Goal: Task Accomplishment & Management: Use online tool/utility

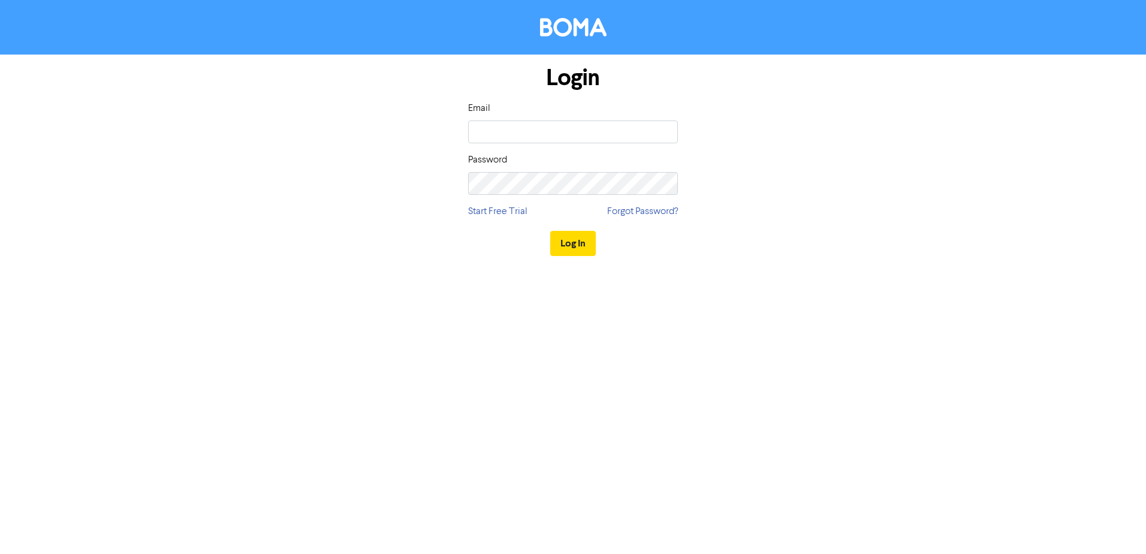
click at [568, 139] on input "email" at bounding box center [573, 132] width 210 height 23
type input "[PERSON_NAME][EMAIL_ADDRESS][DOMAIN_NAME]"
click at [550, 231] on button "Log In" at bounding box center [573, 243] width 46 height 25
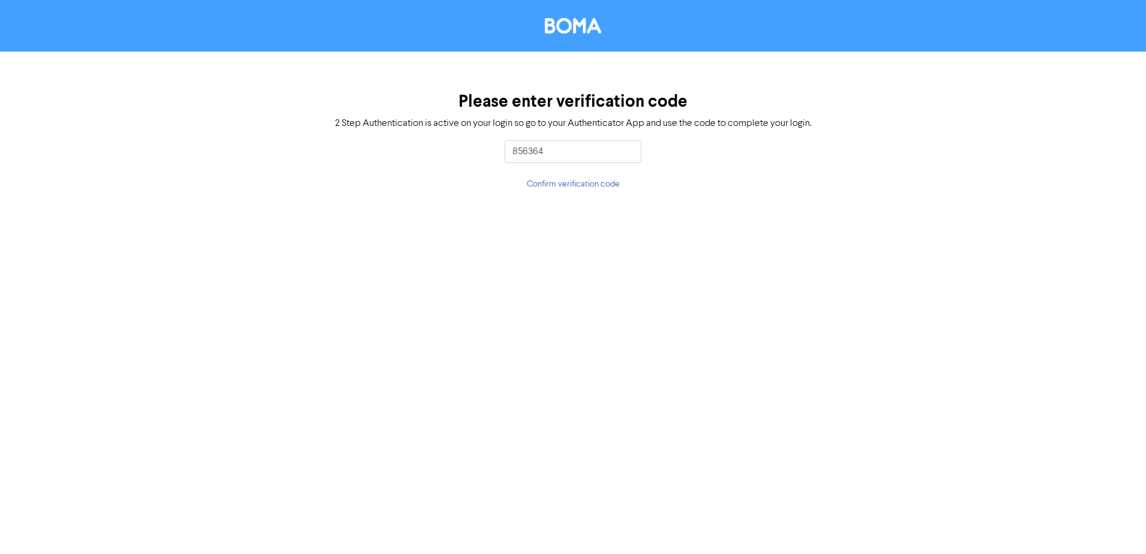
type input "856364"
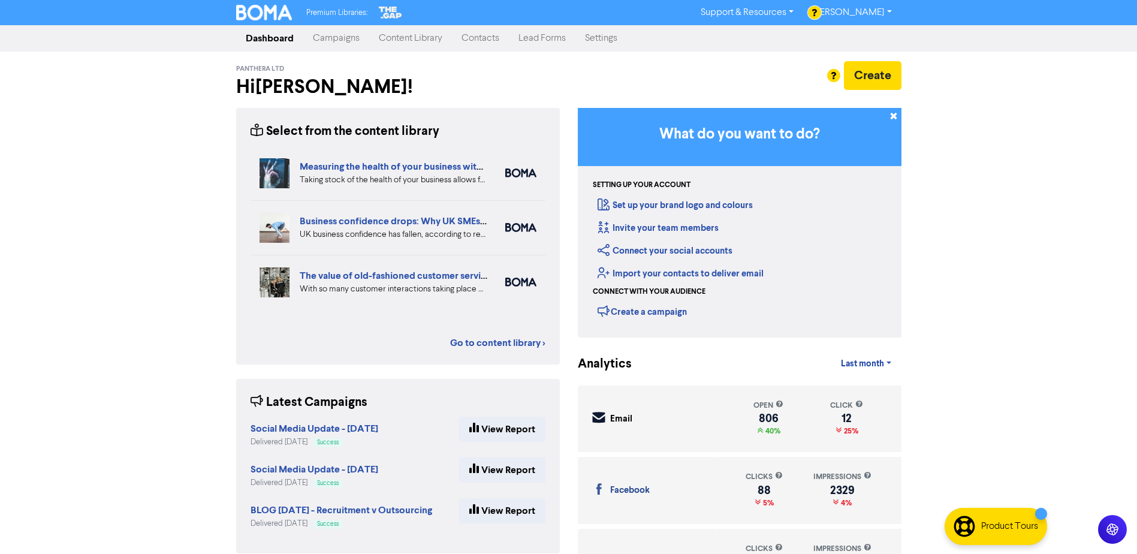
click at [341, 39] on link "Campaigns" at bounding box center [336, 38] width 66 height 24
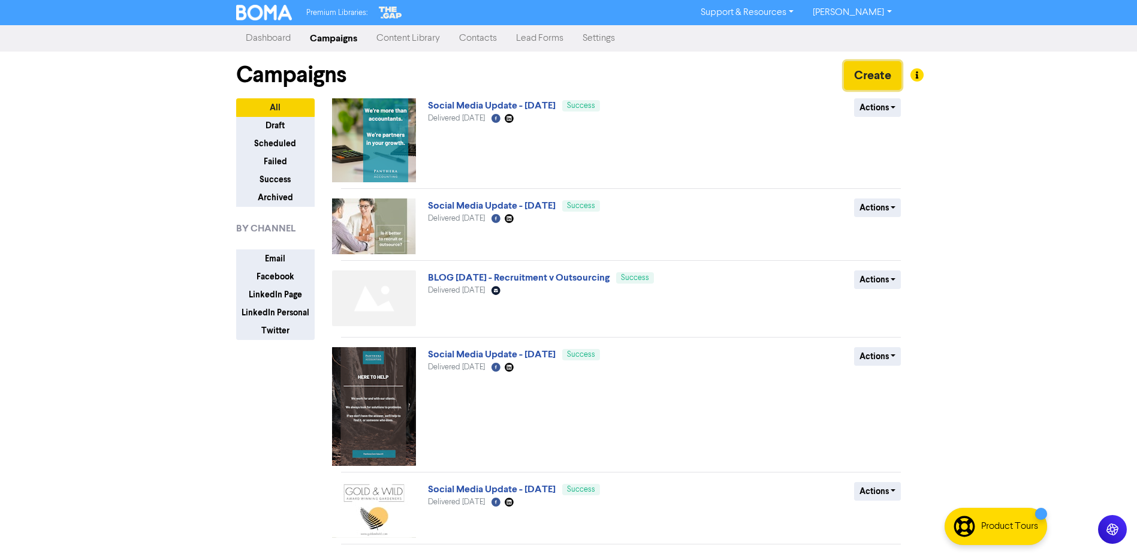
click at [883, 74] on button "Create" at bounding box center [873, 75] width 58 height 29
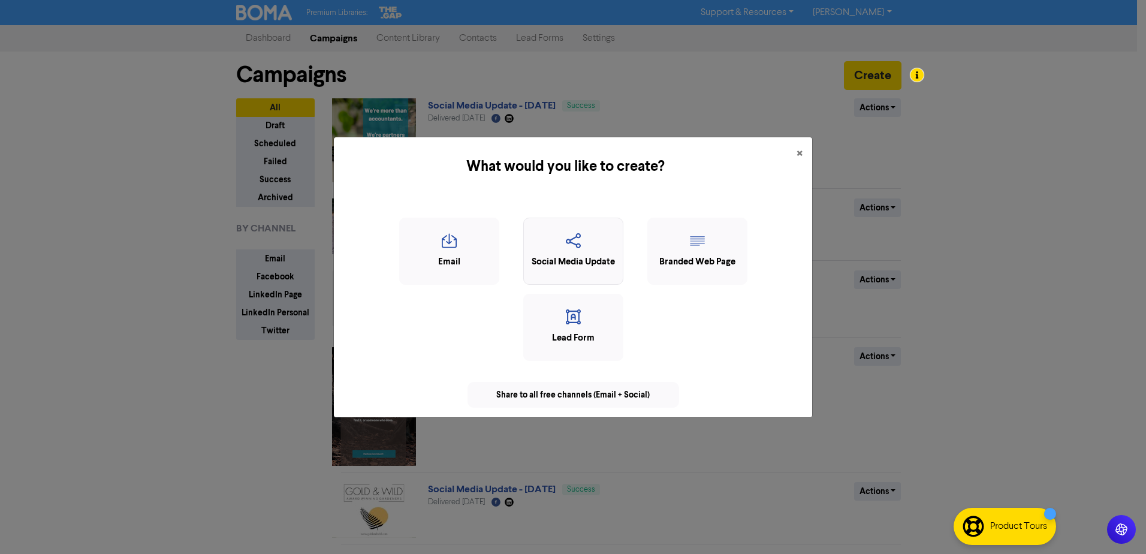
click at [565, 245] on icon "button" at bounding box center [573, 244] width 87 height 23
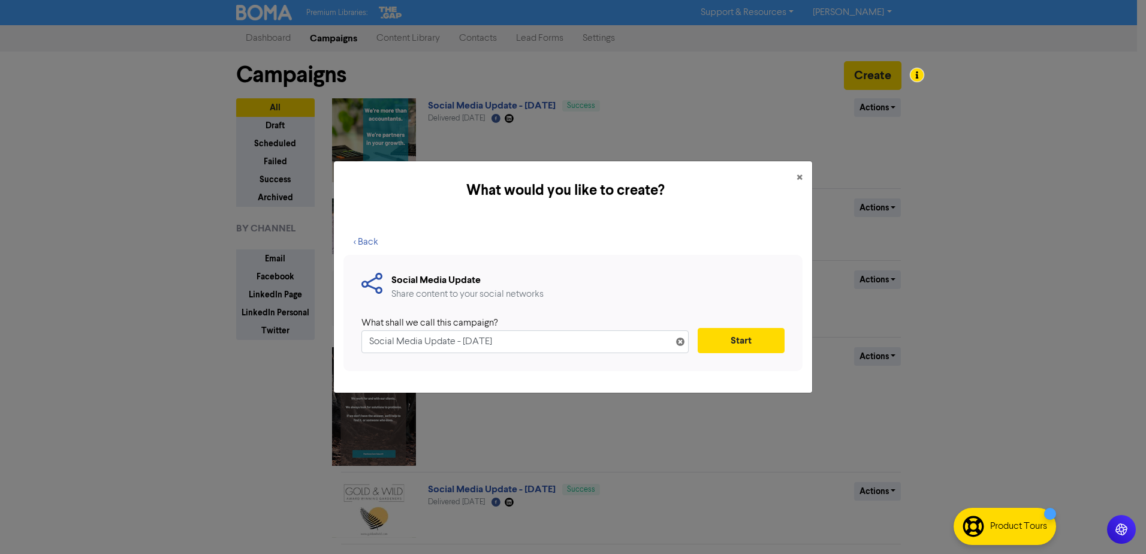
click at [477, 345] on input "Social Media Update - [DATE]" at bounding box center [525, 341] width 327 height 23
type input "Social Media Update - [DATE]"
click at [753, 344] on button "Start" at bounding box center [741, 340] width 87 height 25
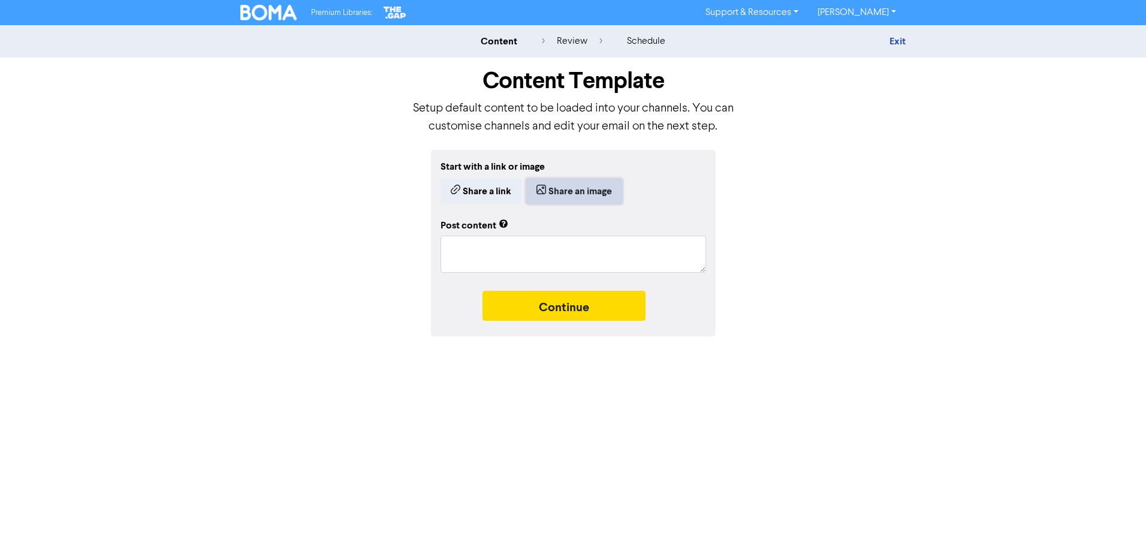
click at [574, 192] on button "Share an image" at bounding box center [574, 191] width 96 height 25
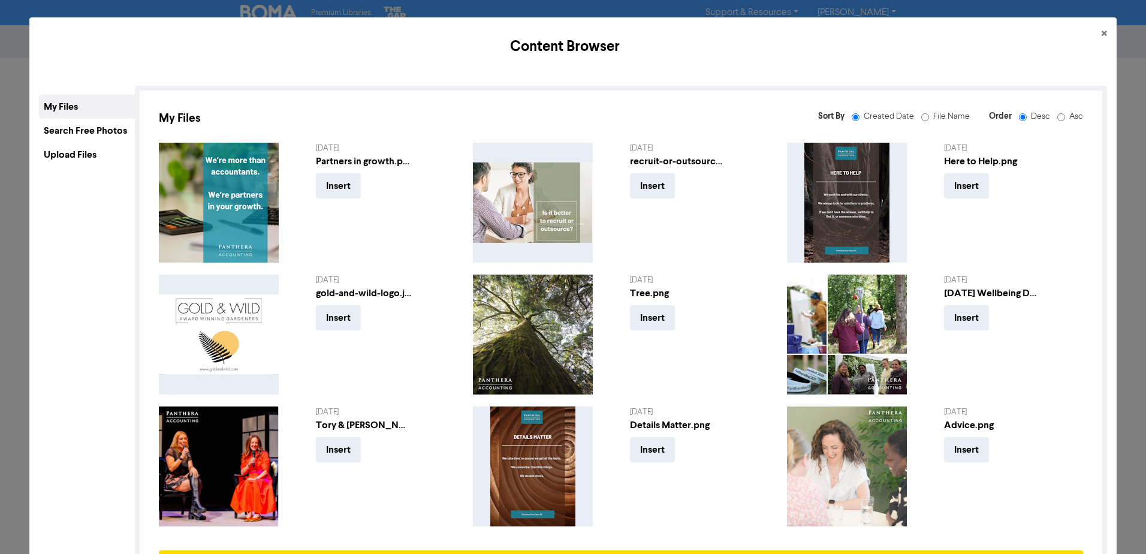
click at [81, 160] on div "Upload Files" at bounding box center [87, 155] width 96 height 24
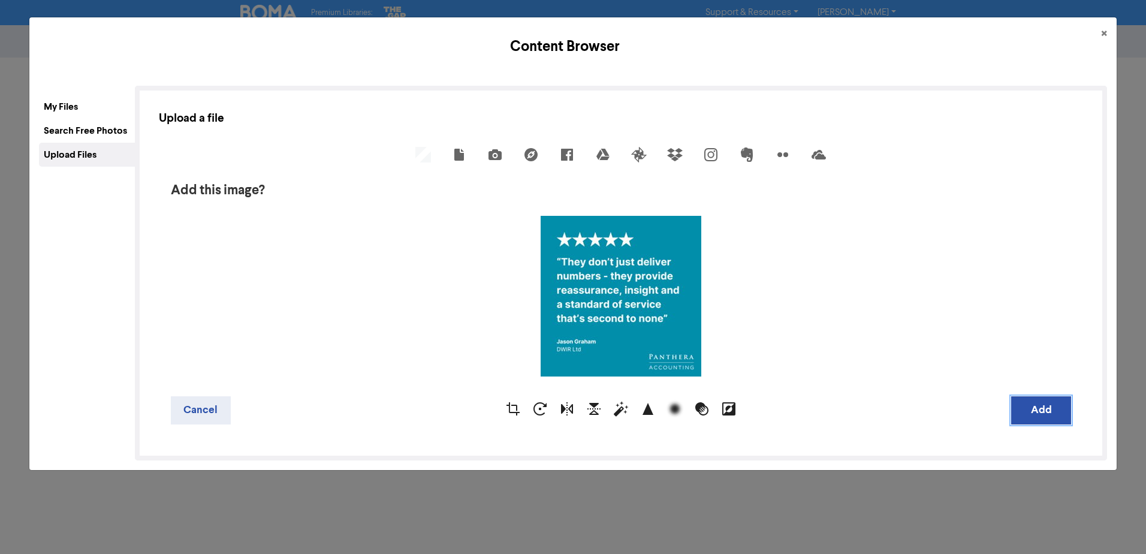
click at [1050, 403] on button "Add" at bounding box center [1042, 410] width 60 height 28
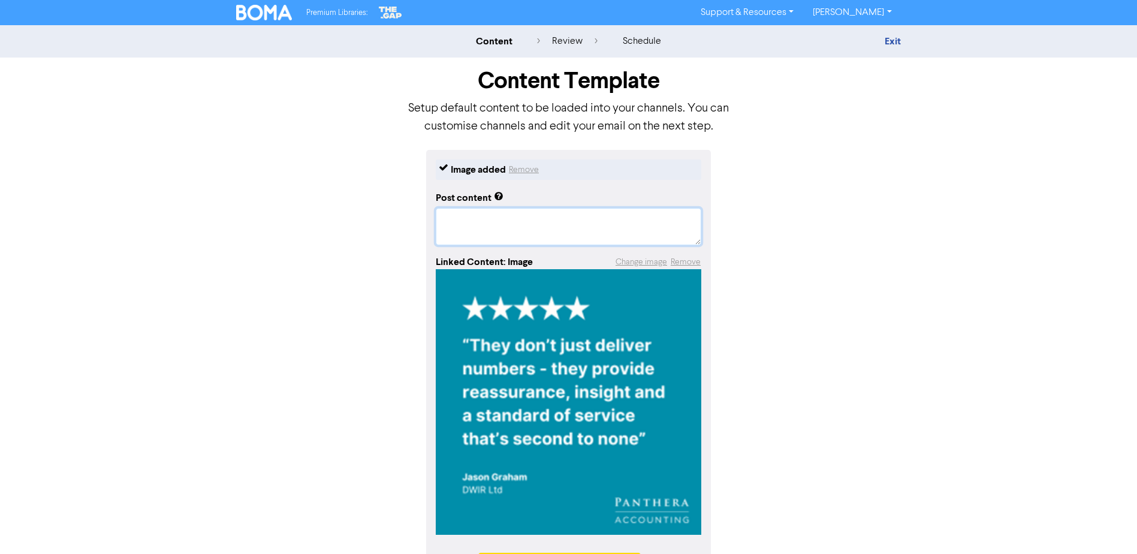
click at [515, 218] on textarea at bounding box center [569, 226] width 266 height 37
paste textarea "Lore ipsumd si Ame con adipisc elit se doeiusmodt incidi! Ut labor et dolo ma a…"
type textarea "x"
type textarea "Lore ipsumd si Ame con adipisc elit se doeiusmodt incidi! Ut labor et dolo ma a…"
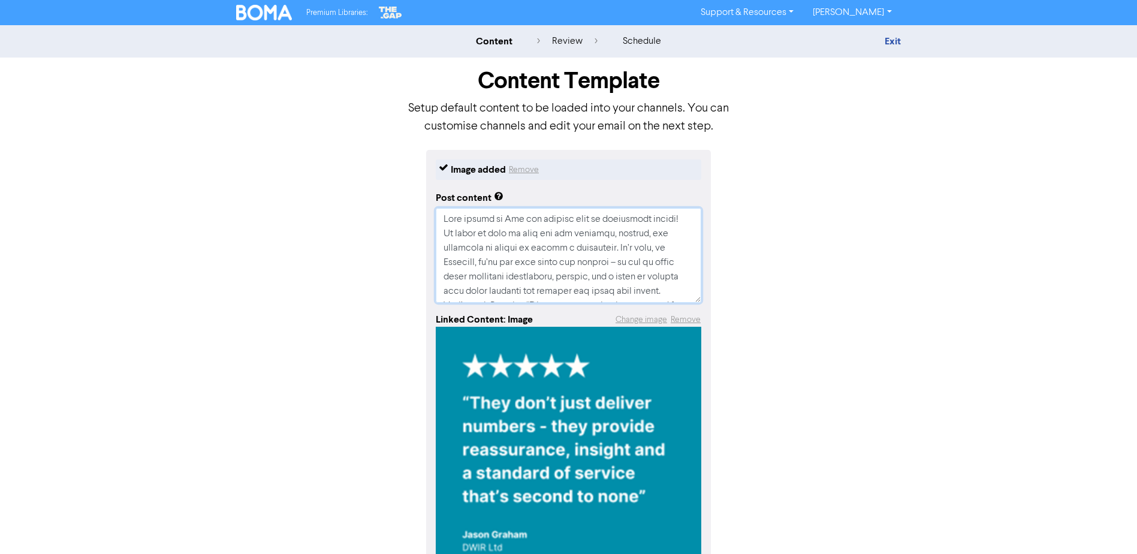
click at [680, 223] on textarea at bounding box center [569, 255] width 266 height 95
type textarea "x"
type textarea "Lore ipsumd si Ame con adipisc elit se doeiusmodt incidi! Ut labor et dolo ma a…"
type textarea "x"
type textarea "Lore ipsumd si Ame con adipisc elit se doeiusmodt incidi! Ut labor et dolo ma a…"
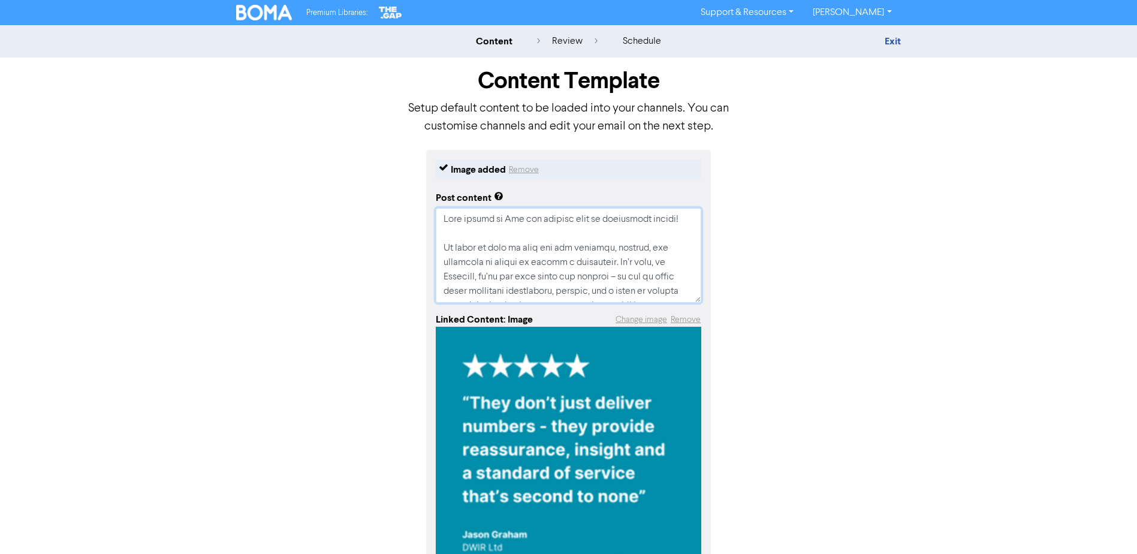
type textarea "x"
type textarea "Lore ipsumd si Ame con adipisc elit se doeiusmodt incidi! Ut labor et dolo ma a…"
type textarea "x"
type textarea "Lore ipsumd si Ame con adipisc elit se doeiusmodt incidi! Ut labor et dolo ma a…"
type textarea "x"
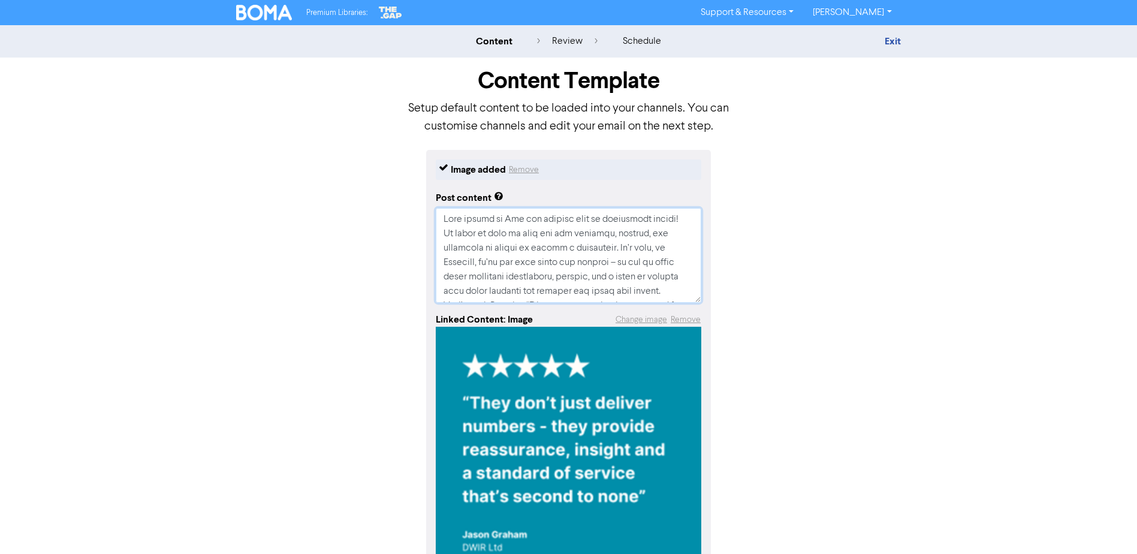
type textarea "Lore ipsumd si Ame con adipisc elit se doeiusmodt incidi! Ut labor et dolo ma a…"
click at [501, 276] on textarea at bounding box center [569, 255] width 266 height 95
type textarea "x"
type textarea "Lore ipsumd si Ame con adipisc elit se doeiusmodt incidi! Ut labor et dolo ma a…"
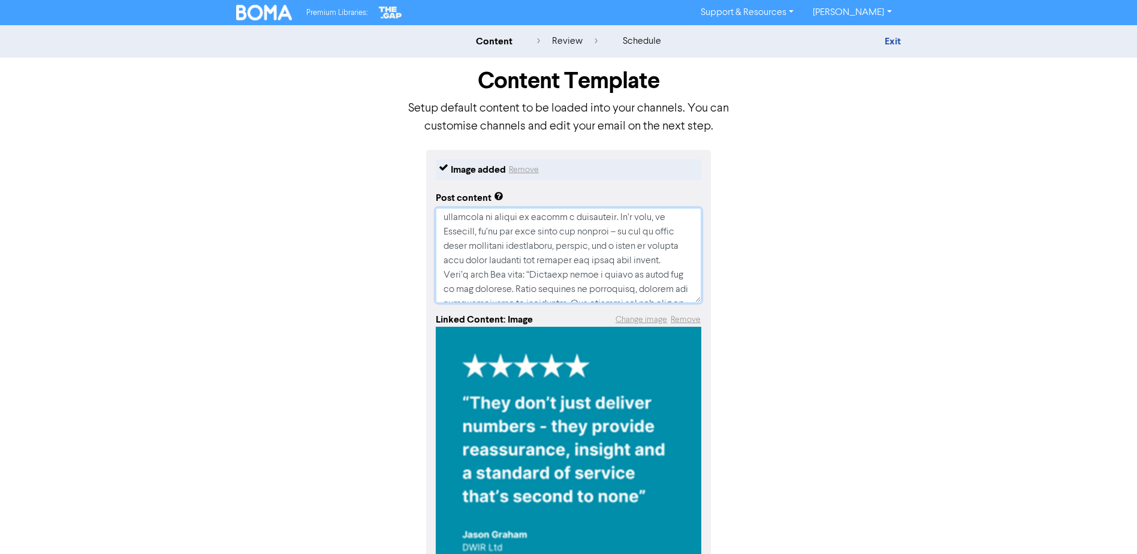
type textarea "x"
type textarea "Lore ipsumd si Ame con adipisc elit se doeiusmodt incidi! Ut labor et dolo ma a…"
click at [529, 261] on textarea at bounding box center [569, 255] width 266 height 95
type textarea "x"
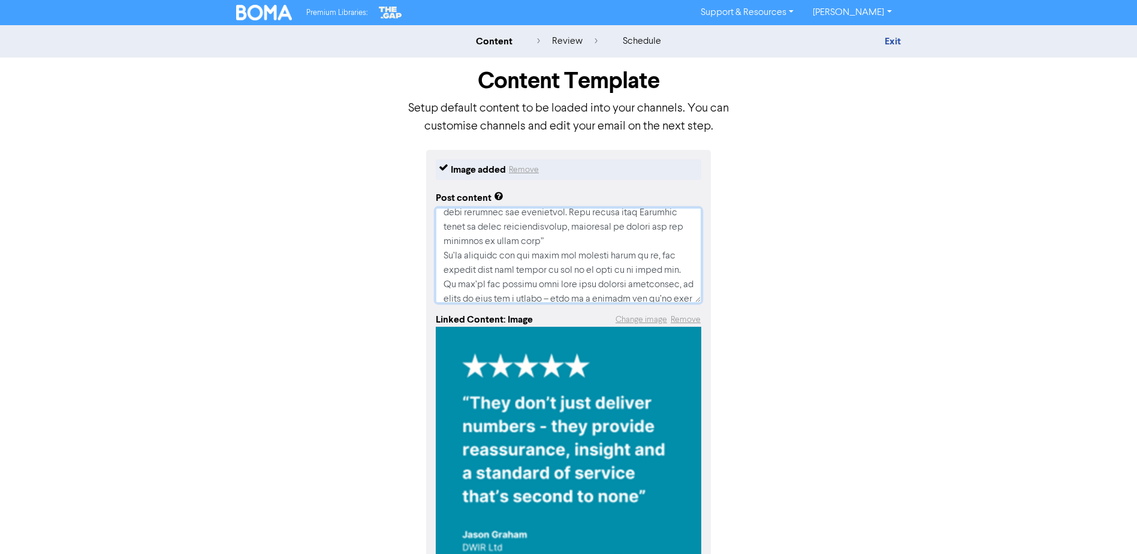
type textarea "Lore ipsumd si Ame con adipisc elit se doeiusmodt incidi! Ut labor et dolo ma a…"
type textarea "x"
type textarea "Lore ipsumd si Ame con adipisc elit se doeiusmodt incidi! Ut labor et dolo ma a…"
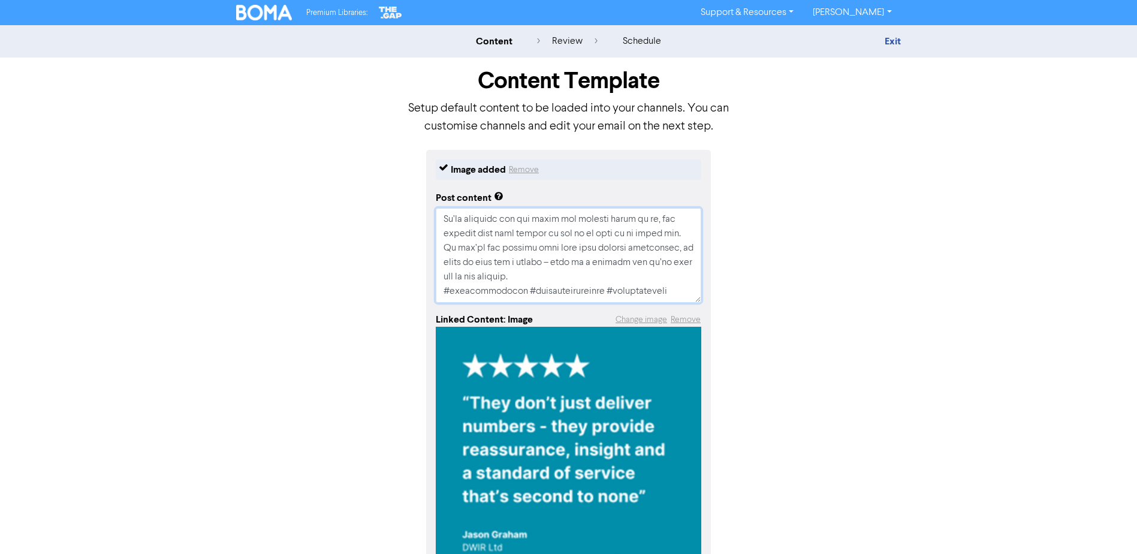
scroll to position [259, 0]
click at [573, 261] on textarea at bounding box center [569, 255] width 266 height 95
type textarea "x"
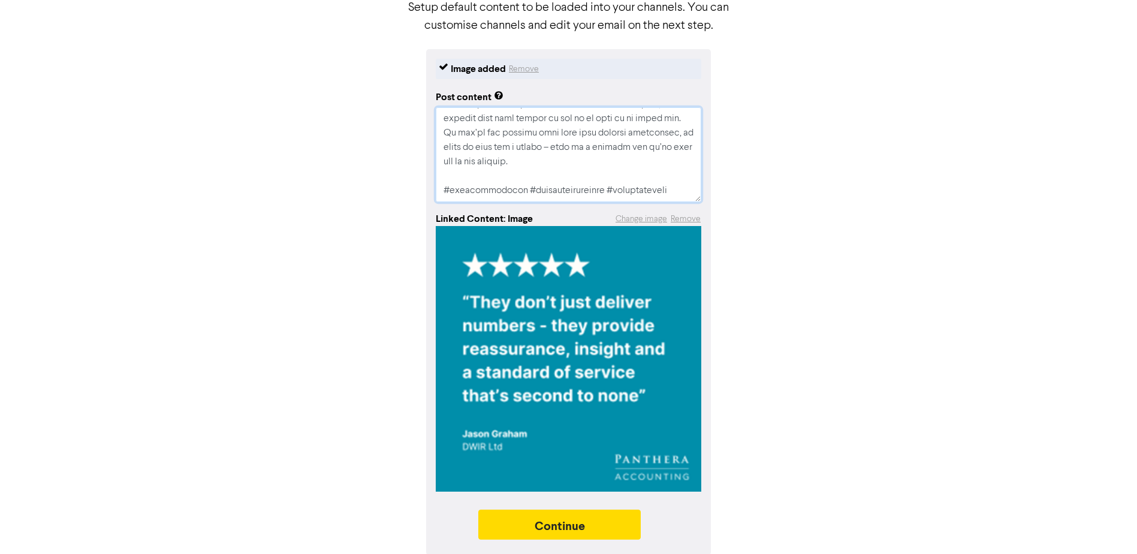
scroll to position [103, 0]
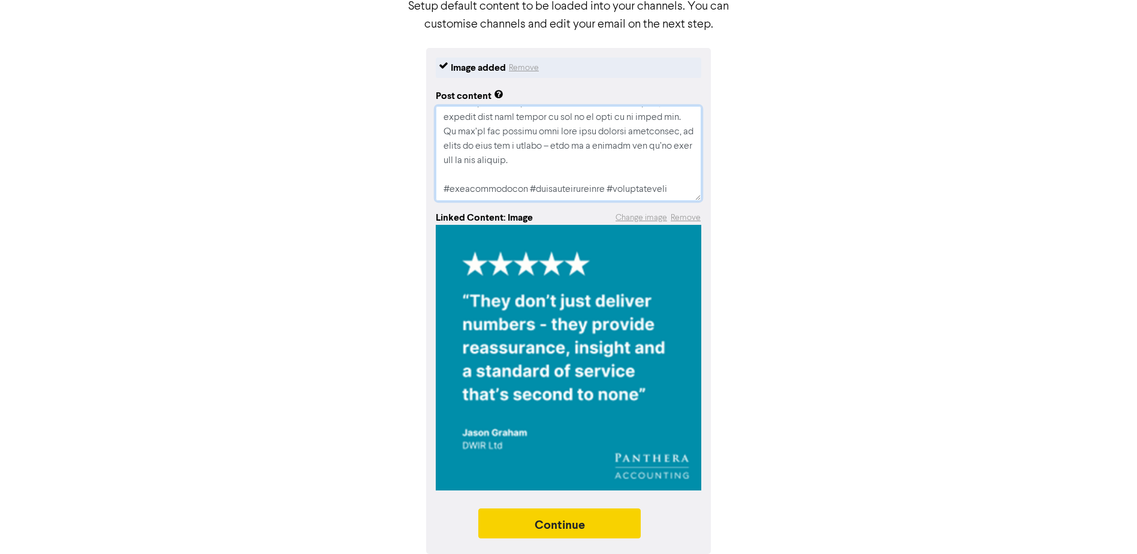
type textarea "Lore ipsumd si Ame con adipisc elit se doeiusmodt incidi! Ut labor et dolo ma a…"
click at [532, 521] on button "Continue" at bounding box center [559, 523] width 163 height 30
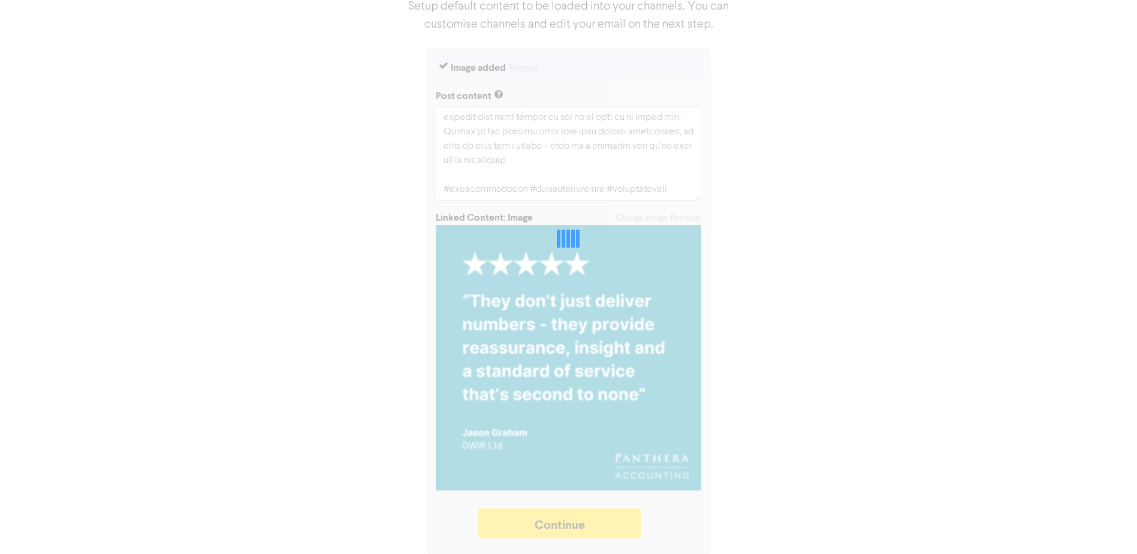
type textarea "x"
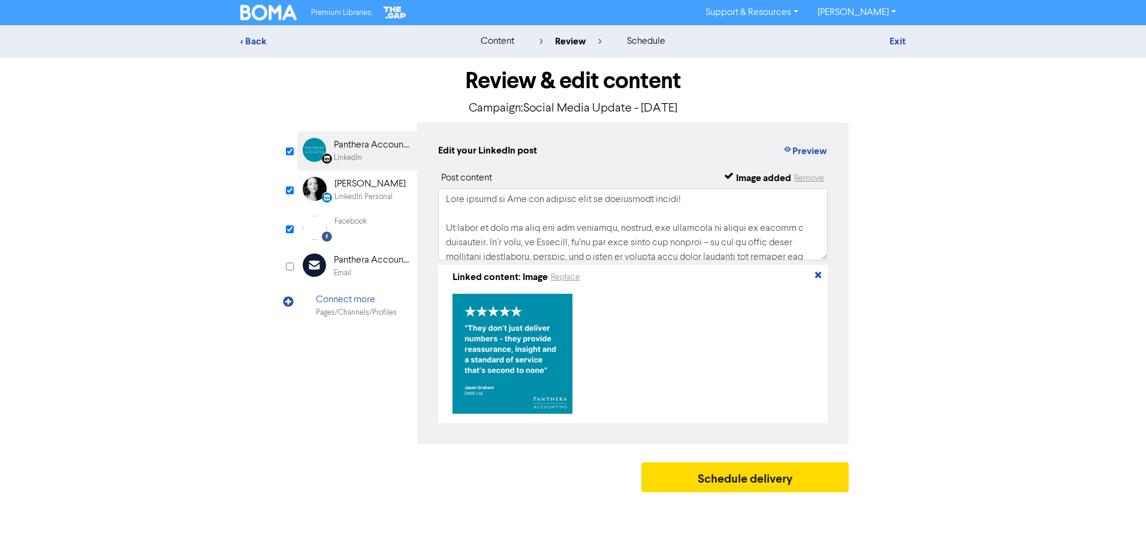
click at [291, 191] on input "checkbox" at bounding box center [290, 190] width 8 height 8
checkbox input "false"
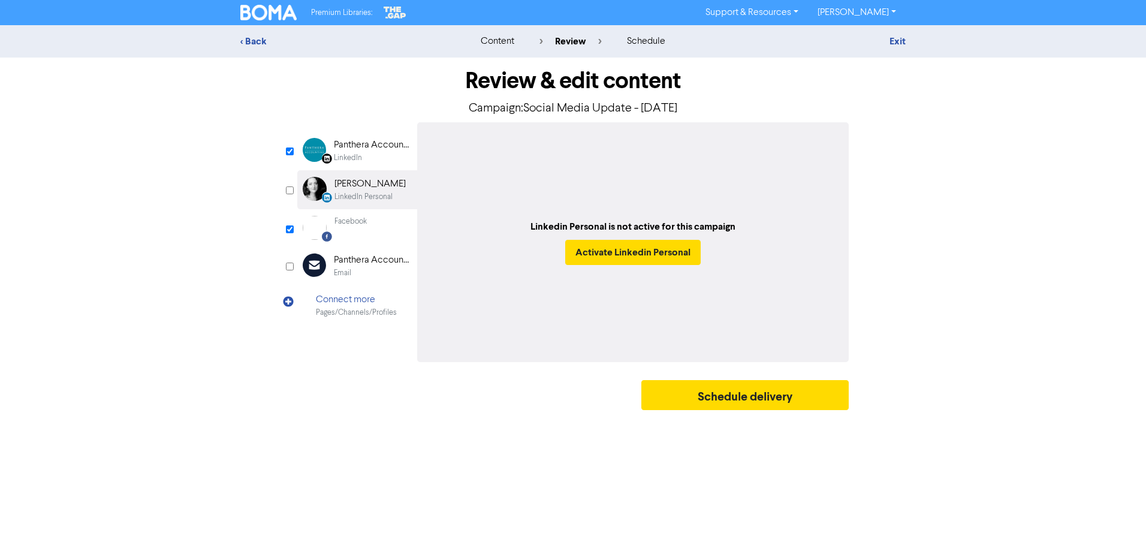
click at [372, 225] on div "Facebook Created with Sketch. Facebook" at bounding box center [357, 227] width 120 height 37
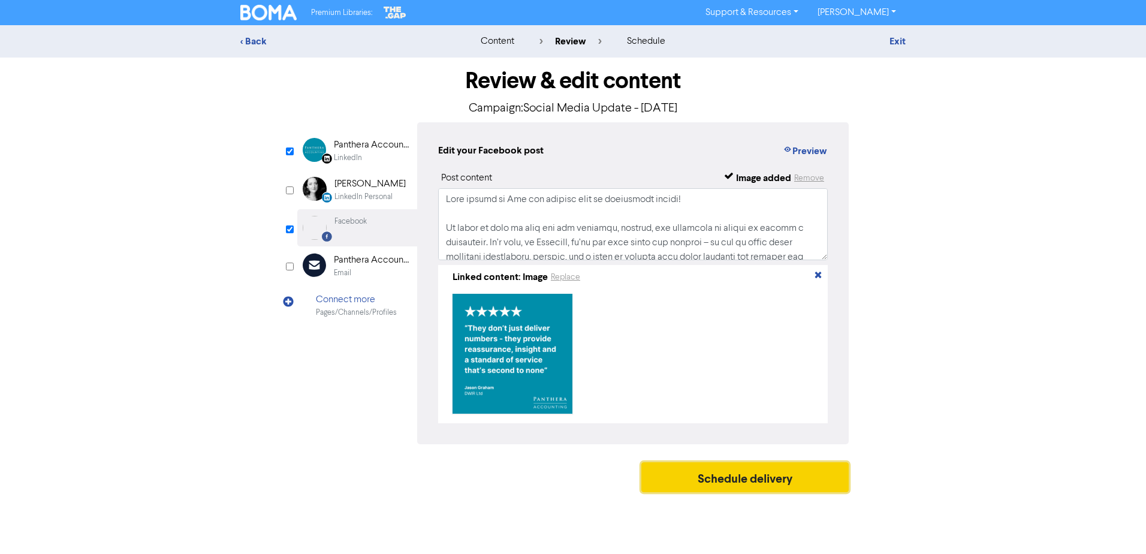
click at [824, 491] on button "Schedule delivery" at bounding box center [745, 477] width 207 height 30
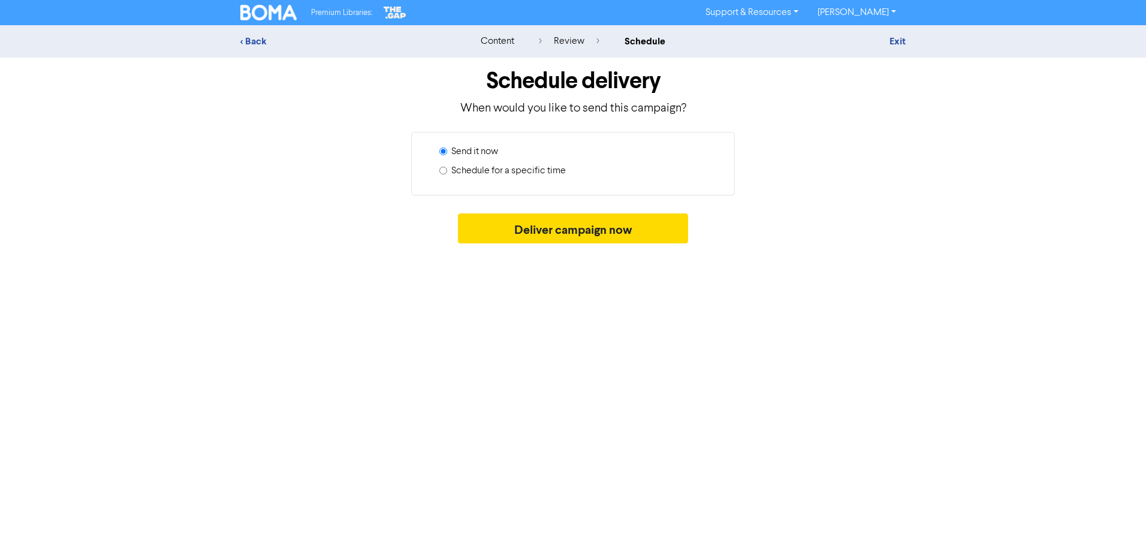
click at [522, 173] on label "Schedule for a specific time" at bounding box center [509, 171] width 115 height 14
click at [447, 173] on input "Schedule for a specific time" at bounding box center [444, 171] width 8 height 8
radio input "true"
radio input "false"
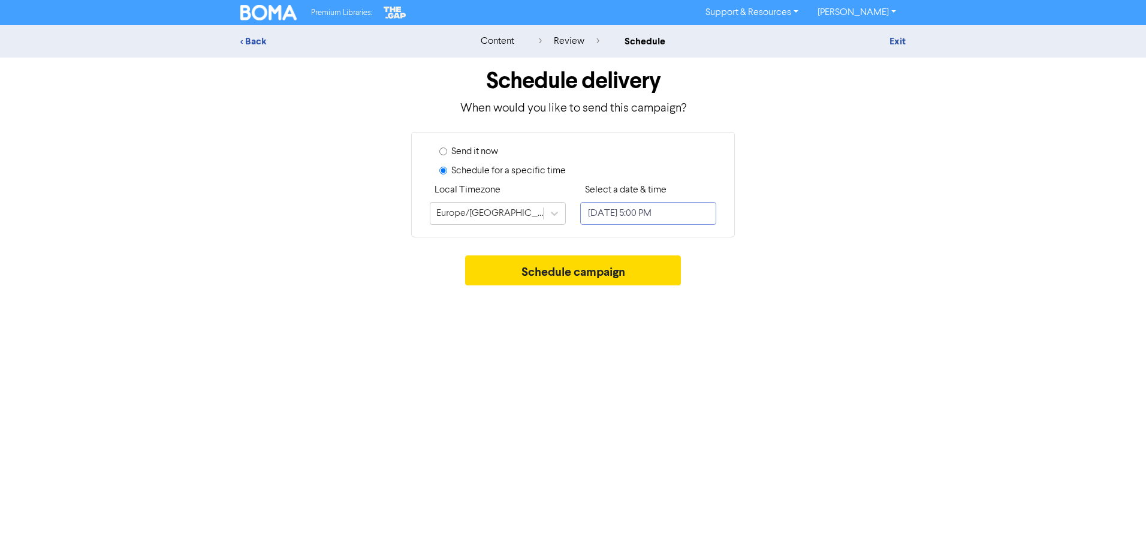
click at [668, 213] on input "[DATE] 5:00 PM" at bounding box center [648, 213] width 136 height 23
select select "9"
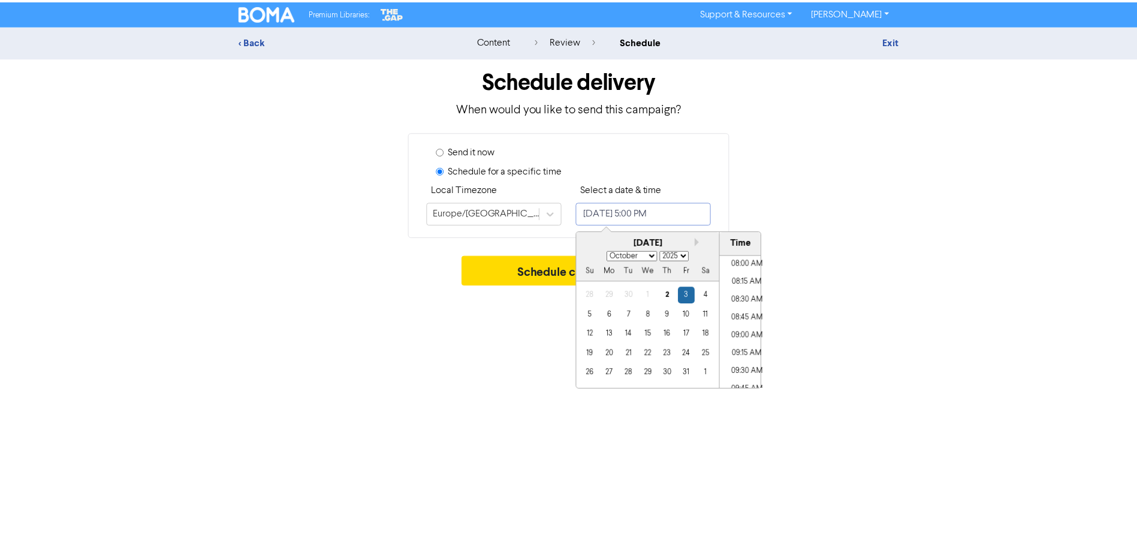
scroll to position [566, 0]
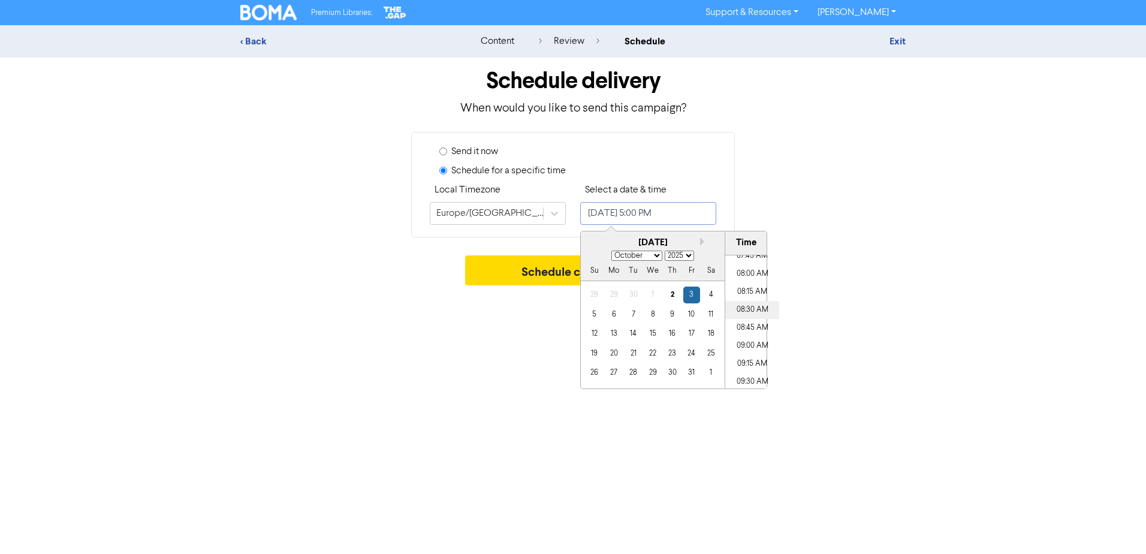
click at [746, 312] on li "08:30 AM" at bounding box center [753, 310] width 54 height 18
type input "[DATE] 8:30 AM"
click at [842, 299] on div "Premium Libraries: Support & Resources Video Tutorials FAQ & Guides Marketing E…" at bounding box center [573, 277] width 1146 height 554
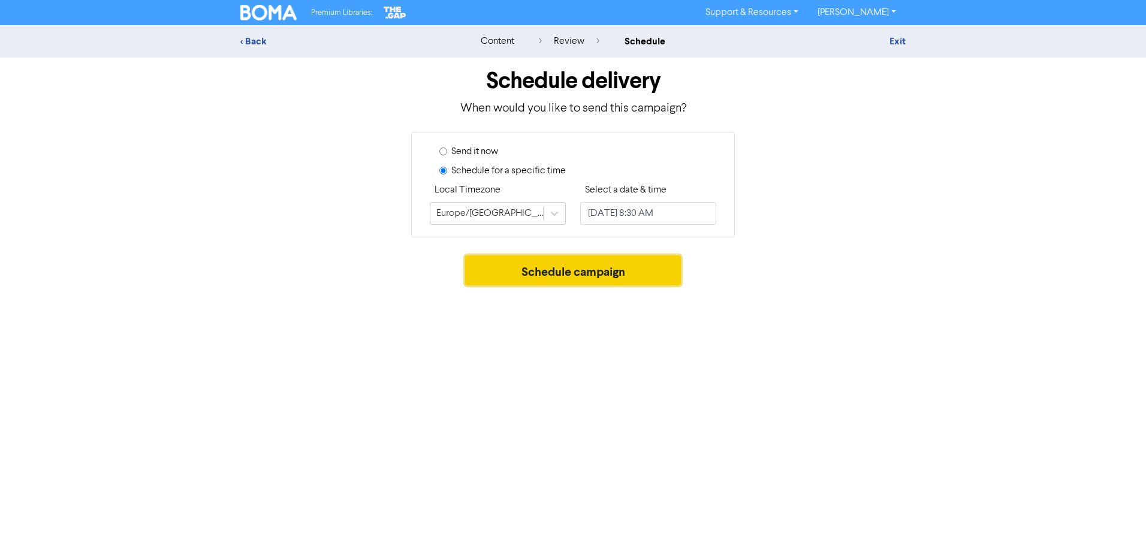
click at [576, 266] on button "Schedule campaign" at bounding box center [573, 270] width 216 height 30
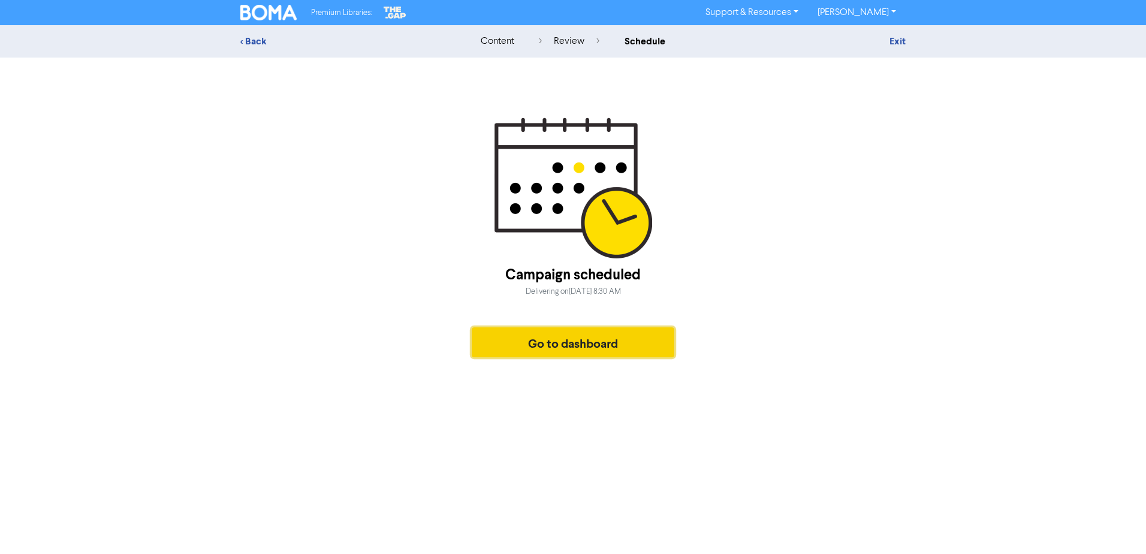
click at [646, 347] on button "Go to dashboard" at bounding box center [573, 342] width 203 height 30
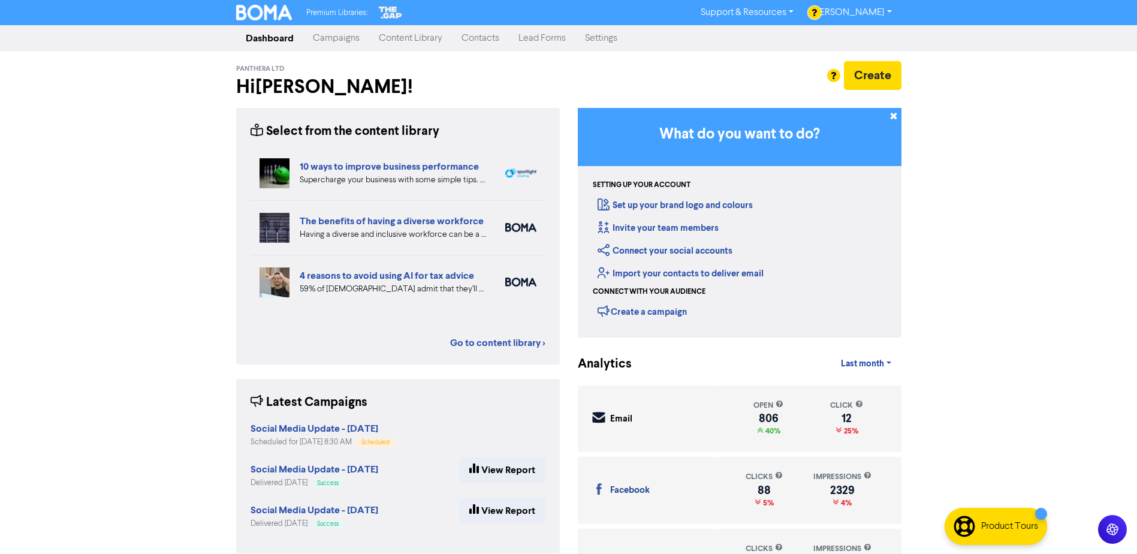
click at [344, 37] on link "Campaigns" at bounding box center [336, 38] width 66 height 24
